Goal: Information Seeking & Learning: Learn about a topic

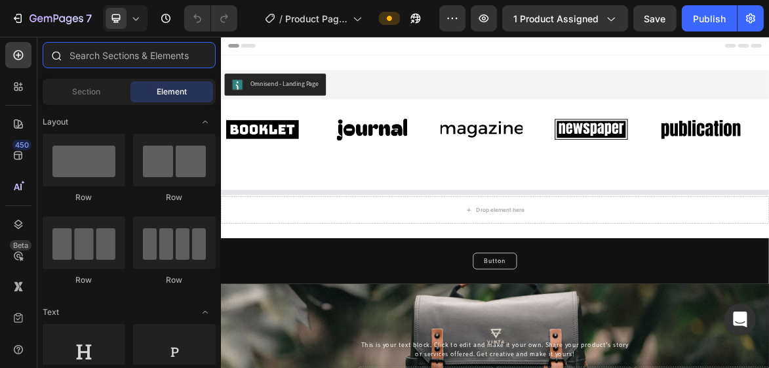
click at [100, 47] on input "text" at bounding box center [129, 55] width 173 height 26
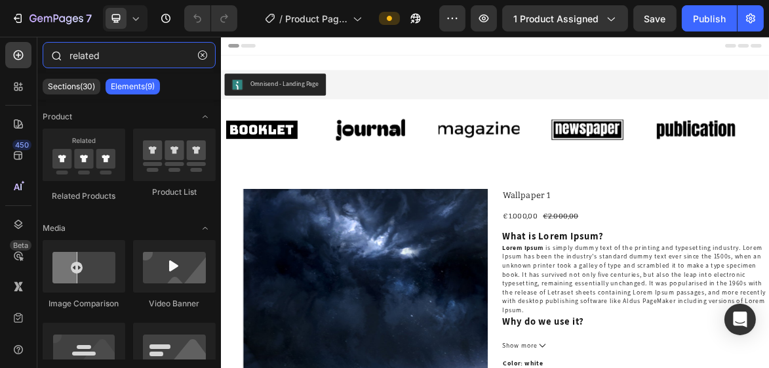
type input "related"
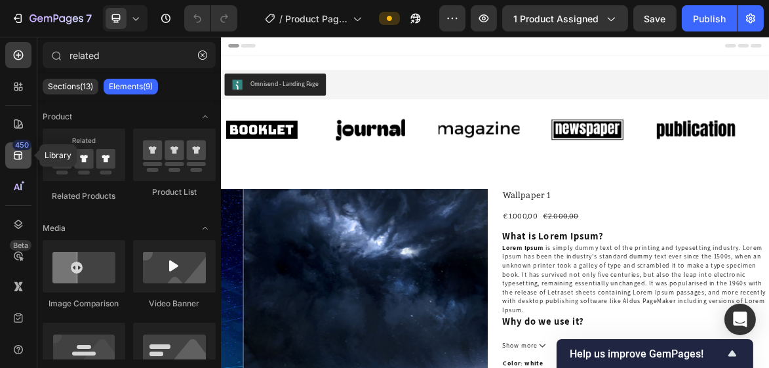
click at [18, 149] on div "450" at bounding box center [21, 145] width 19 height 10
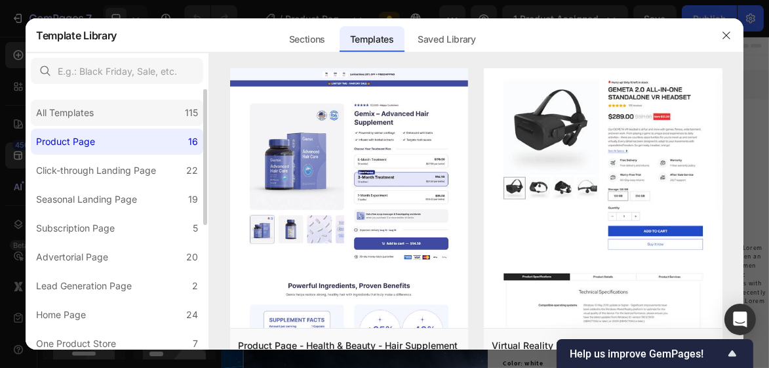
click at [75, 117] on div "All Templates" at bounding box center [65, 113] width 58 height 16
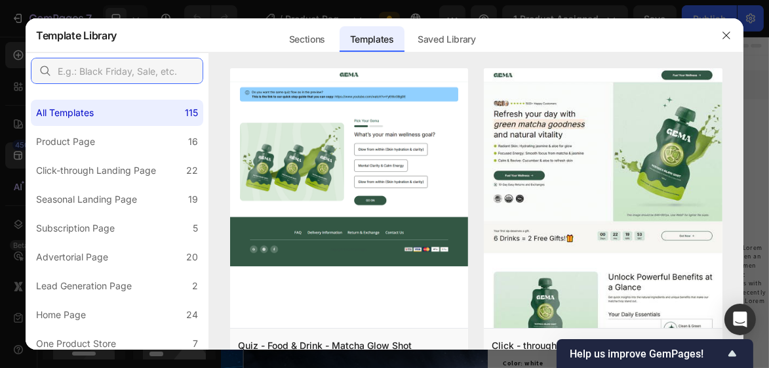
click at [96, 72] on input "text" at bounding box center [117, 71] width 172 height 26
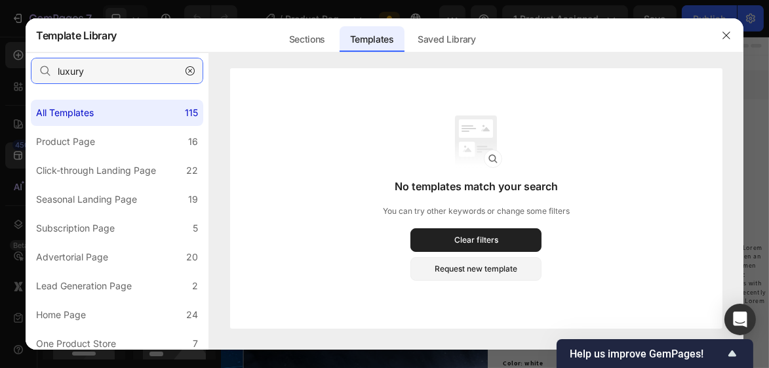
click at [96, 71] on input "luxury" at bounding box center [117, 71] width 172 height 26
click at [316, 40] on div "Sections" at bounding box center [306, 39] width 57 height 26
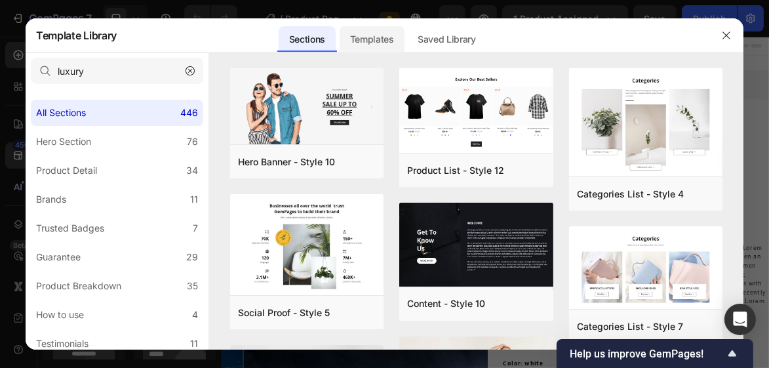
click at [353, 41] on div "Templates" at bounding box center [371, 39] width 65 height 26
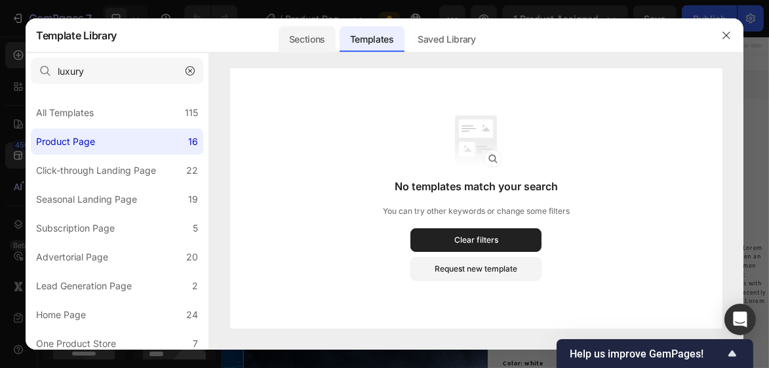
click at [322, 41] on div "Sections" at bounding box center [306, 39] width 57 height 26
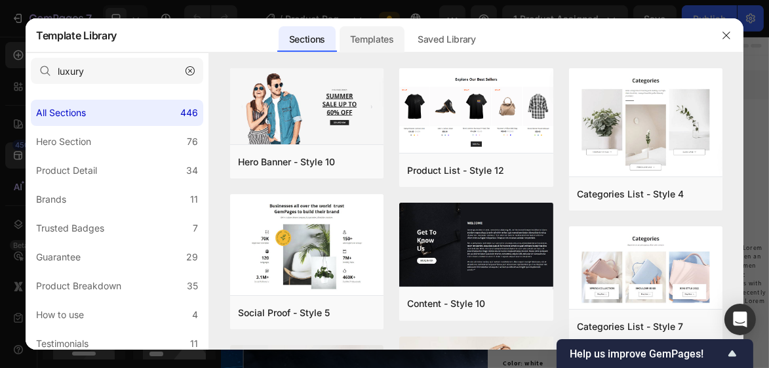
click at [384, 41] on div "Templates" at bounding box center [371, 39] width 65 height 26
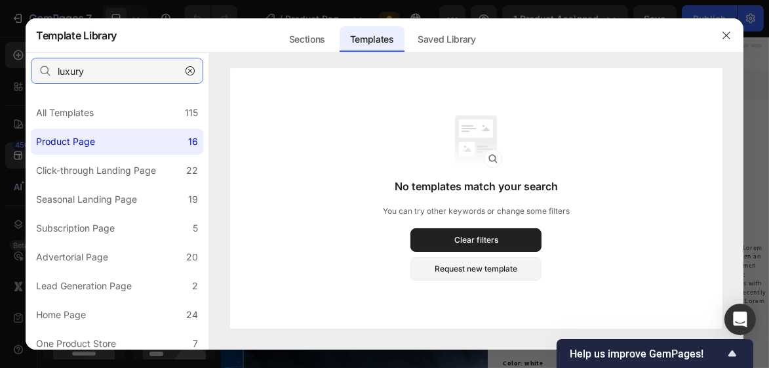
drag, startPoint x: 115, startPoint y: 75, endPoint x: 50, endPoint y: 72, distance: 65.6
click at [50, 72] on div "luxury" at bounding box center [117, 71] width 172 height 26
type input "r"
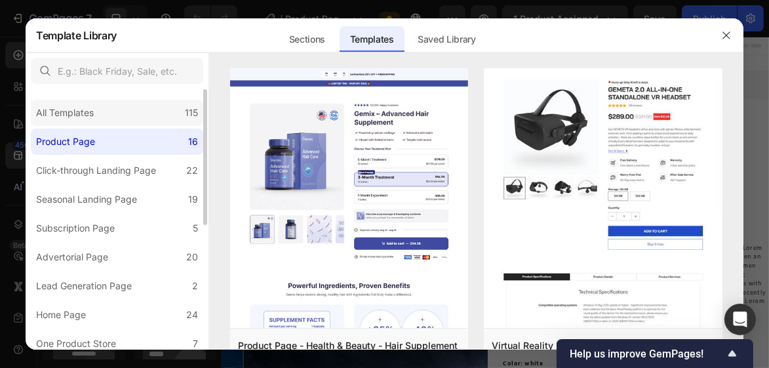
click at [113, 101] on div "All Templates 115" at bounding box center [117, 113] width 172 height 26
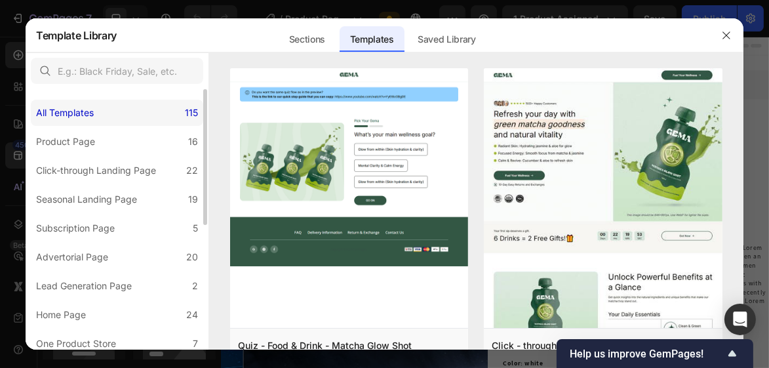
click at [110, 105] on div "All Templates 115" at bounding box center [117, 113] width 172 height 26
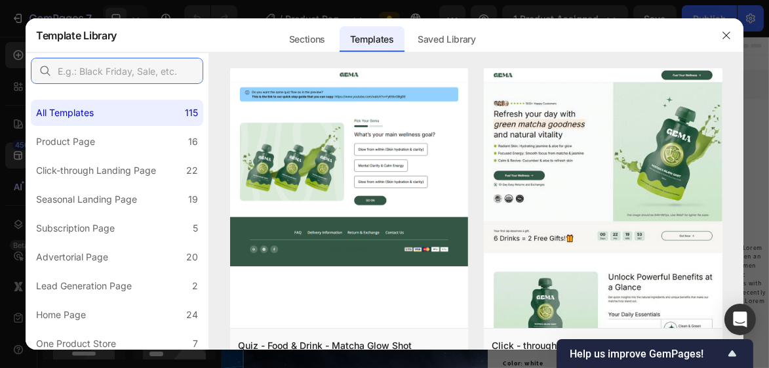
click at [113, 71] on input "text" at bounding box center [117, 71] width 172 height 26
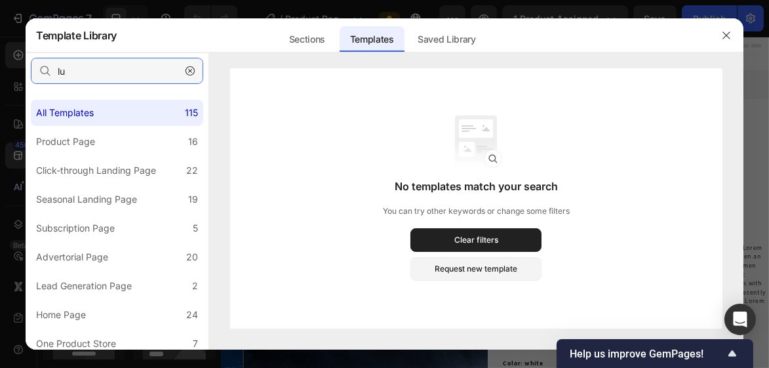
type input "l"
type input "e"
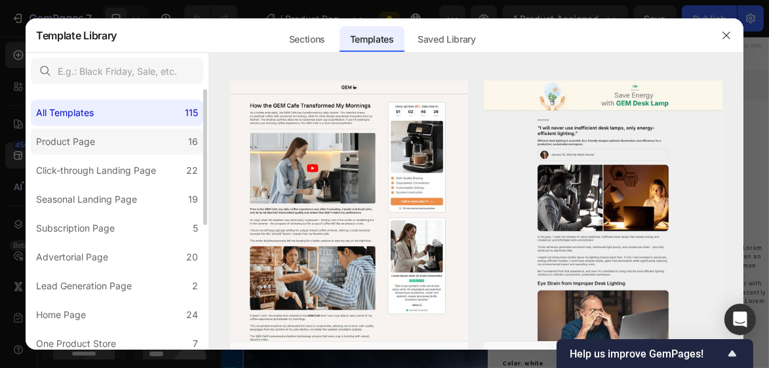
click at [88, 147] on div "Product Page" at bounding box center [65, 142] width 59 height 16
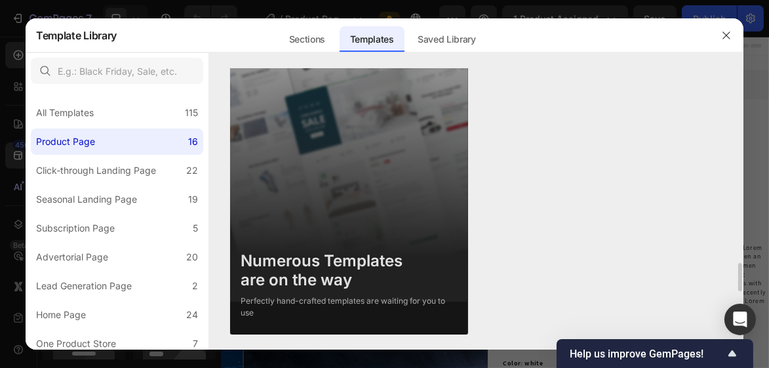
scroll to position [2345, 0]
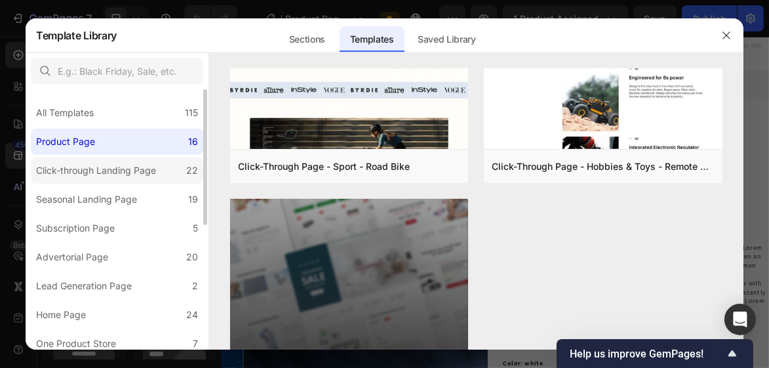
click at [104, 165] on div "Click-through Landing Page" at bounding box center [96, 170] width 120 height 16
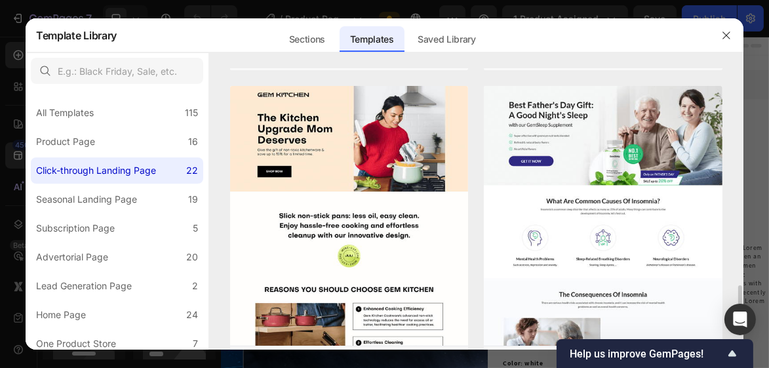
scroll to position [2306, 0]
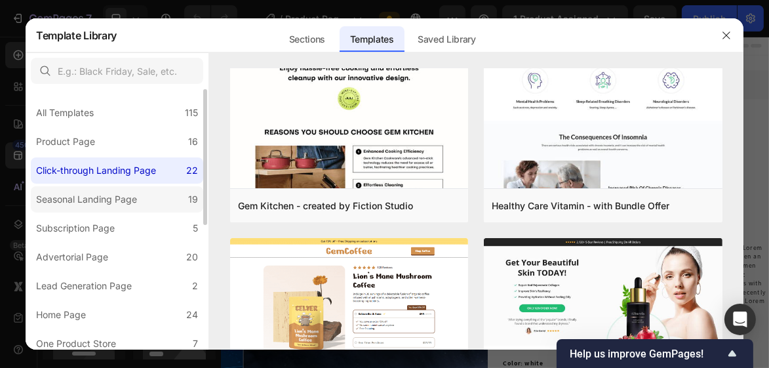
click at [71, 192] on div "Seasonal Landing Page" at bounding box center [86, 199] width 101 height 16
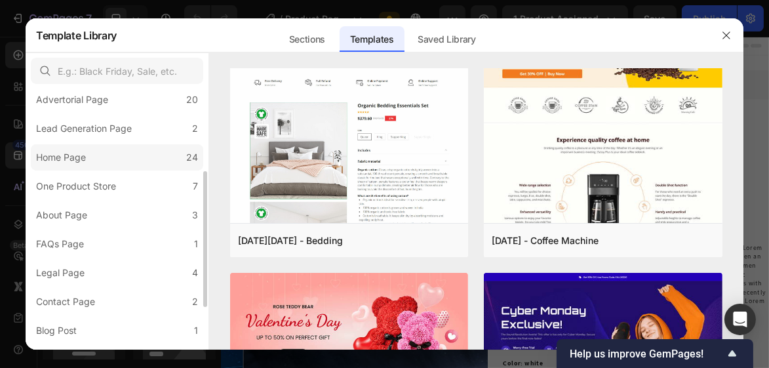
scroll to position [0, 0]
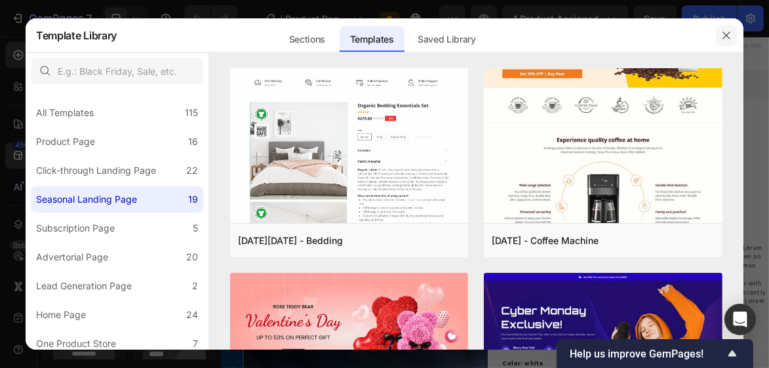
click at [727, 39] on icon "button" at bounding box center [726, 35] width 10 height 10
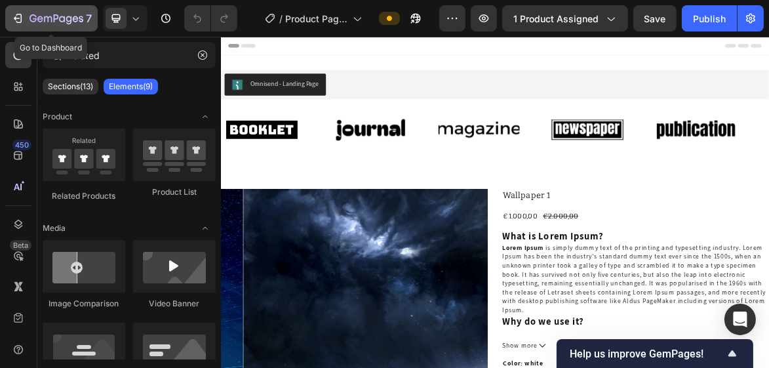
click at [22, 20] on icon "button" at bounding box center [17, 18] width 13 height 13
